Goal: Task Accomplishment & Management: Manage account settings

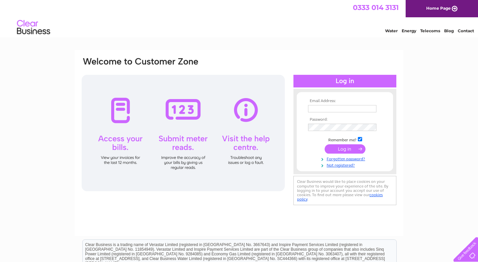
click at [361, 110] on input "text" at bounding box center [342, 108] width 68 height 7
type input "Abrar87@live.com"
click at [346, 149] on input "submit" at bounding box center [345, 149] width 41 height 9
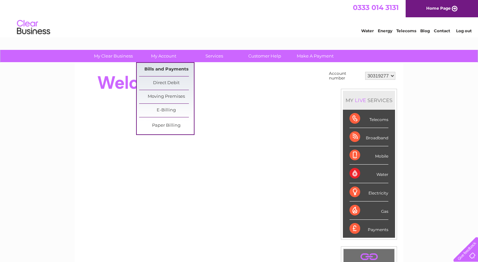
click at [159, 73] on link "Bills and Payments" at bounding box center [166, 69] width 55 height 13
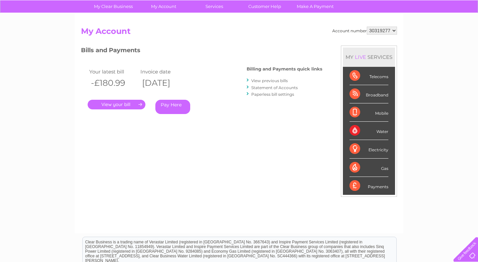
scroll to position [49, 0]
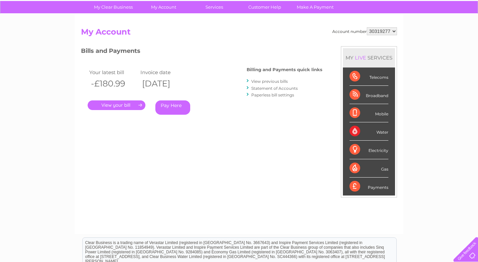
click at [100, 106] on link "." at bounding box center [117, 105] width 58 height 10
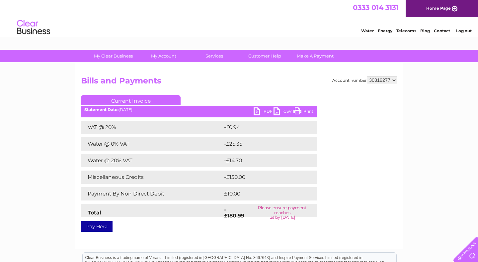
click at [265, 110] on link "PDF" at bounding box center [264, 112] width 20 height 10
